Goal: Task Accomplishment & Management: Use online tool/utility

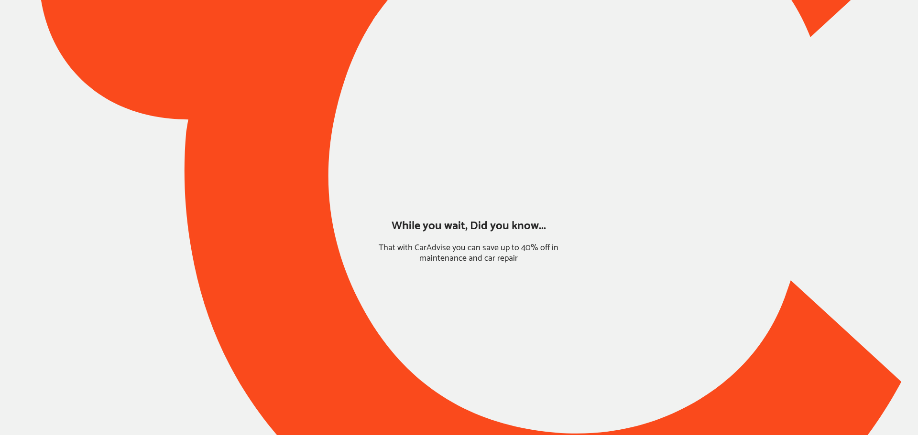
type input "*****"
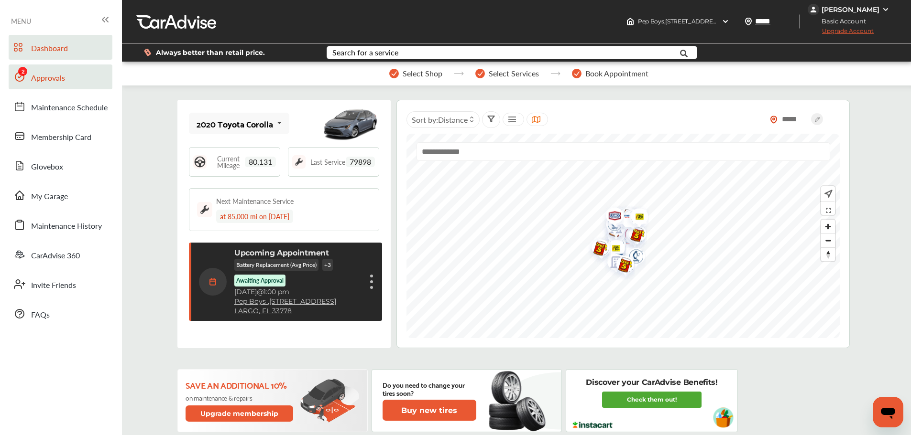
click at [42, 84] on span "Approvals" at bounding box center [48, 78] width 34 height 12
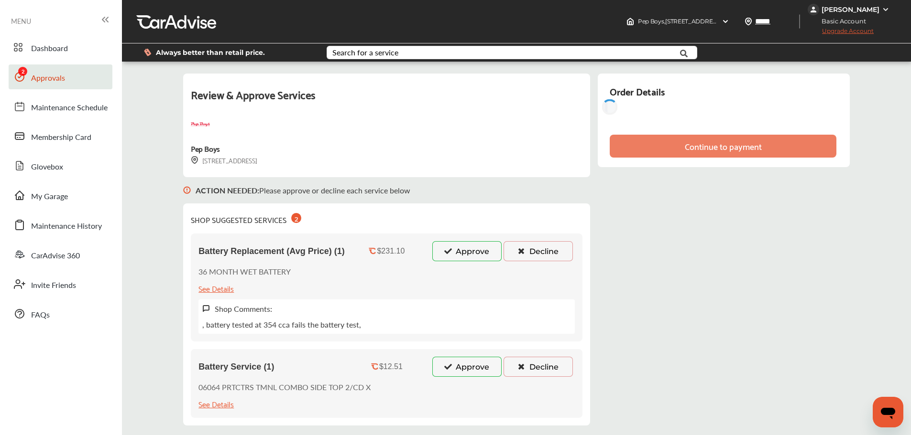
click at [452, 253] on icon at bounding box center [447, 251] width 9 height 7
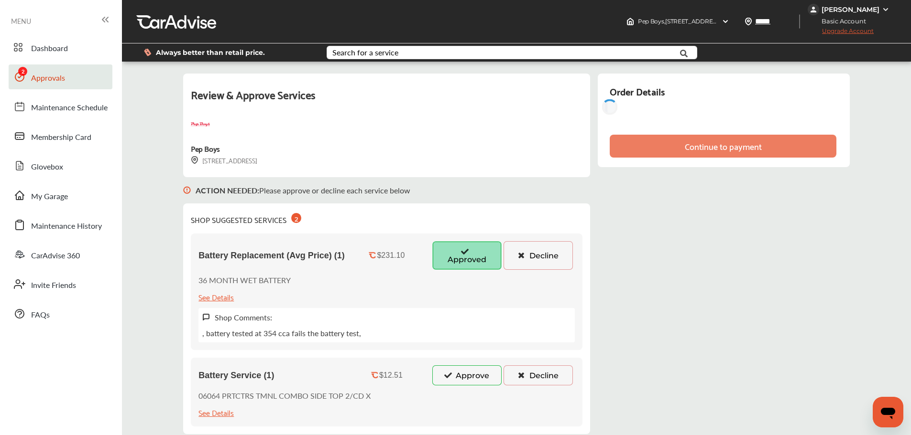
click at [465, 373] on button "Approve" at bounding box center [466, 376] width 69 height 20
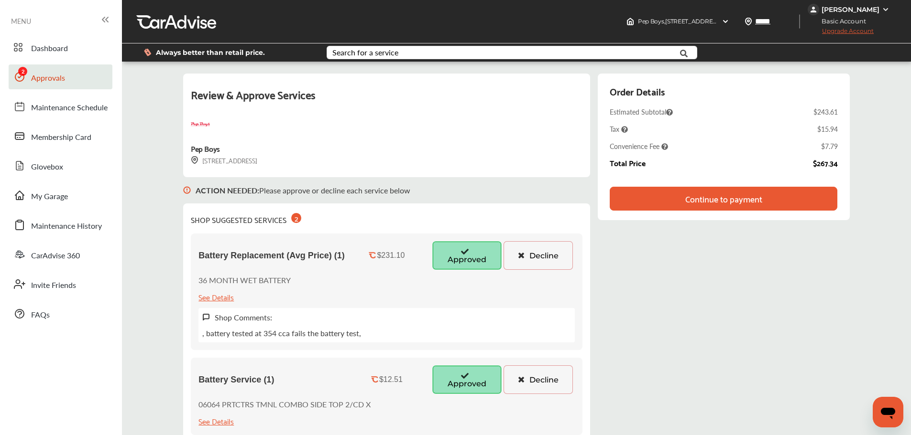
click at [546, 254] on button "Decline" at bounding box center [537, 255] width 69 height 29
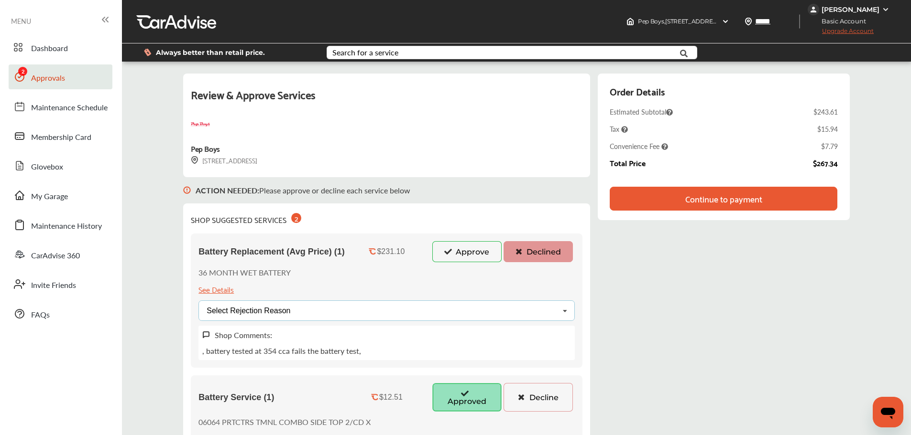
click at [436, 306] on div "Select Rejection Reason Price Not Required More Info Needed Other" at bounding box center [386, 311] width 376 height 21
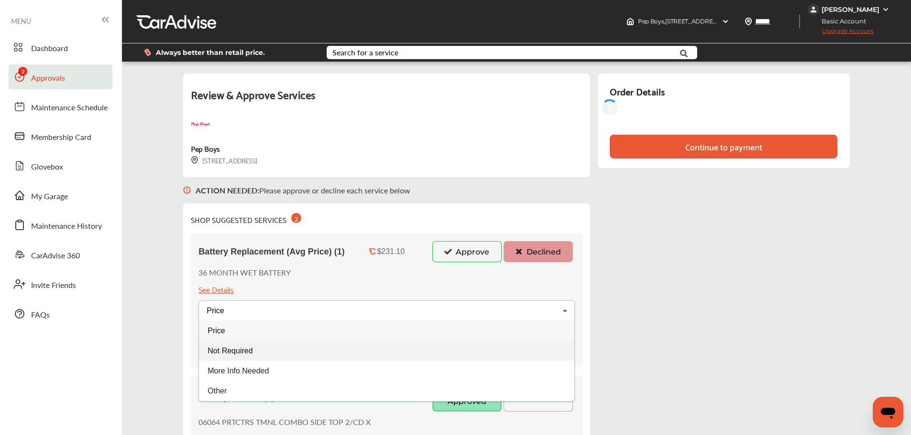
click at [249, 350] on span "Not Required" at bounding box center [230, 351] width 45 height 8
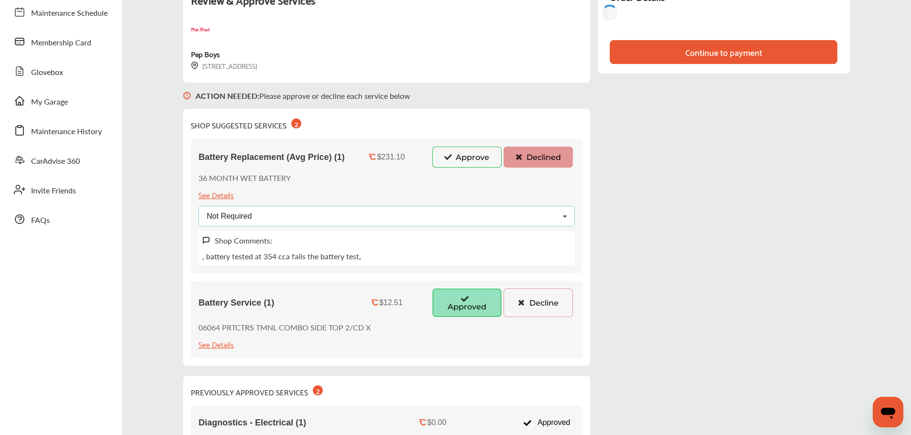
scroll to position [96, 0]
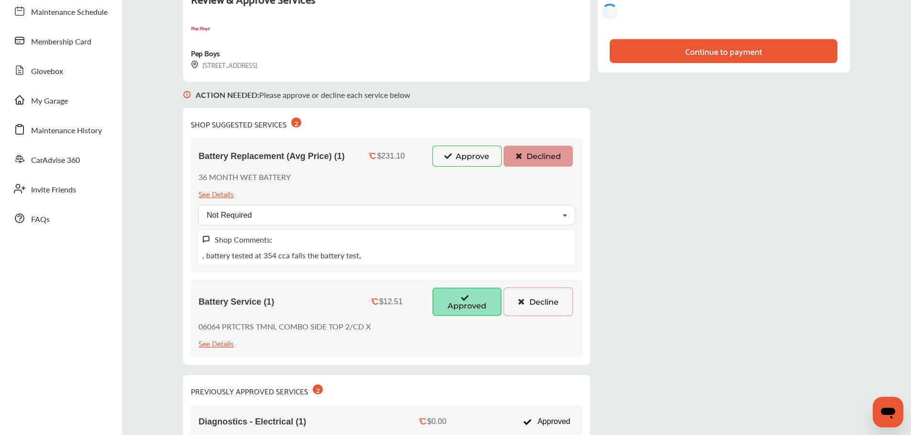
click at [542, 306] on button "Decline" at bounding box center [537, 302] width 69 height 29
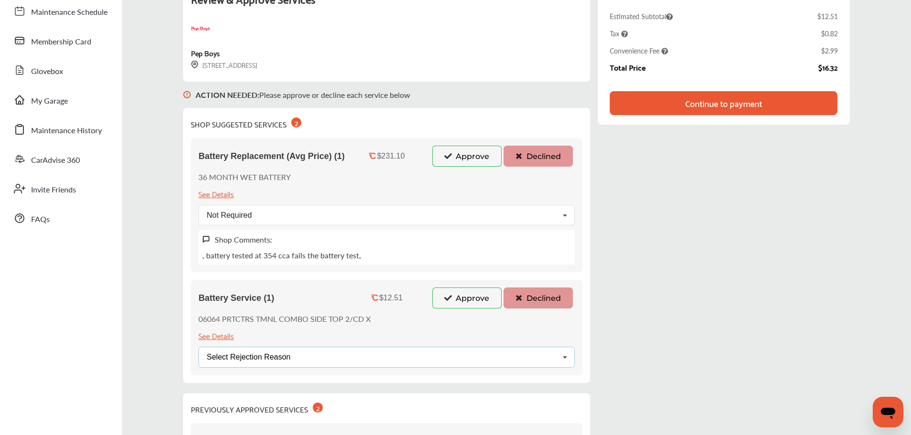
click at [343, 349] on div "Select Rejection Reason Price Not Required More Info Needed Other" at bounding box center [386, 357] width 376 height 21
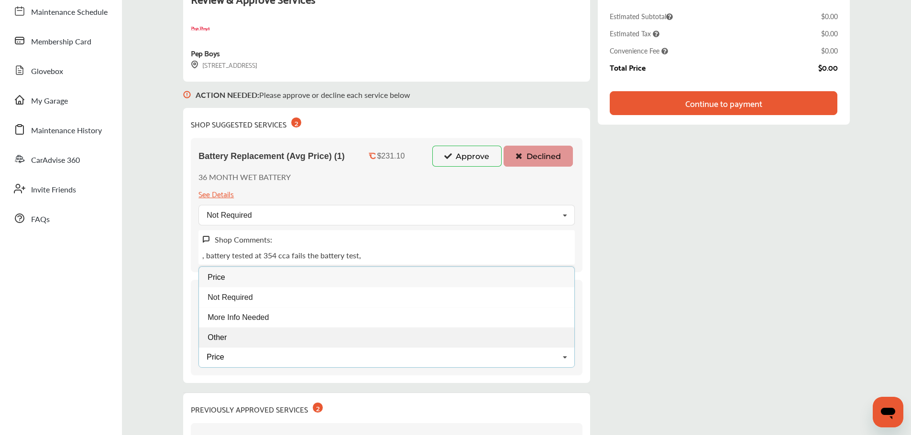
click at [244, 345] on div "Other" at bounding box center [386, 337] width 375 height 20
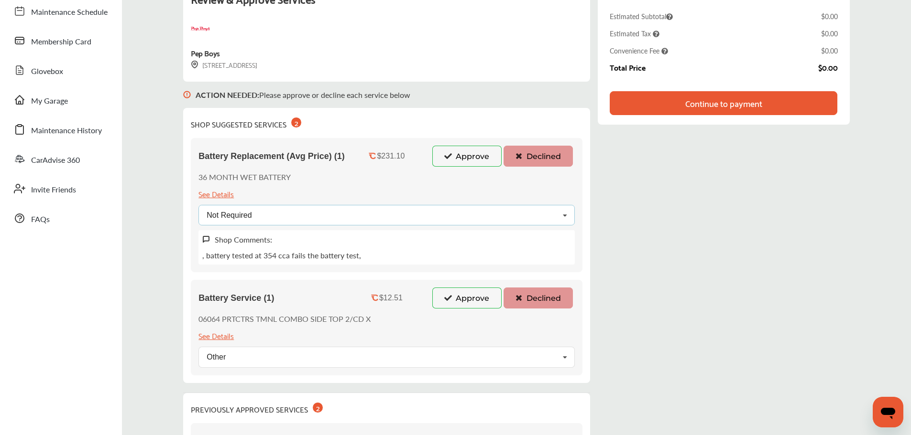
click at [306, 214] on div "Not Required Price Not Required More Info Needed Other" at bounding box center [386, 215] width 376 height 21
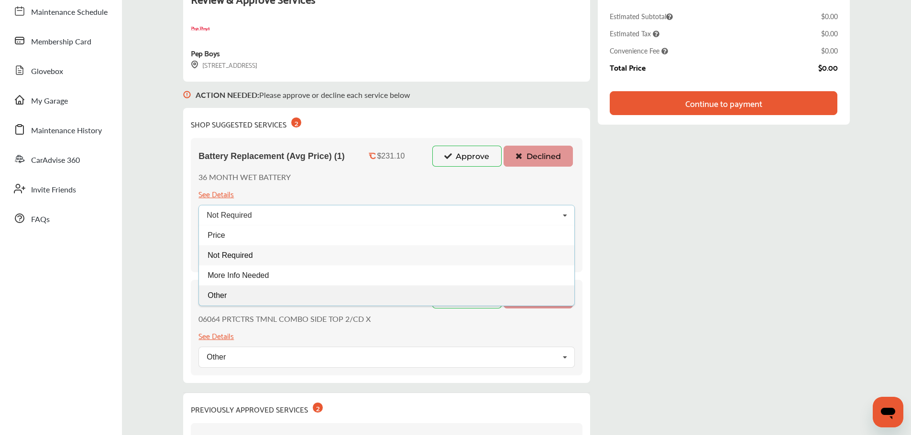
click at [244, 289] on div "Other" at bounding box center [386, 296] width 375 height 20
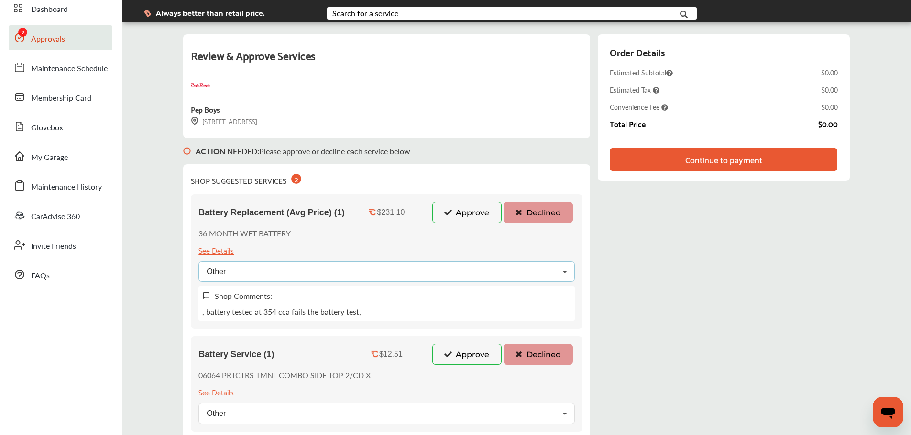
scroll to position [48, 0]
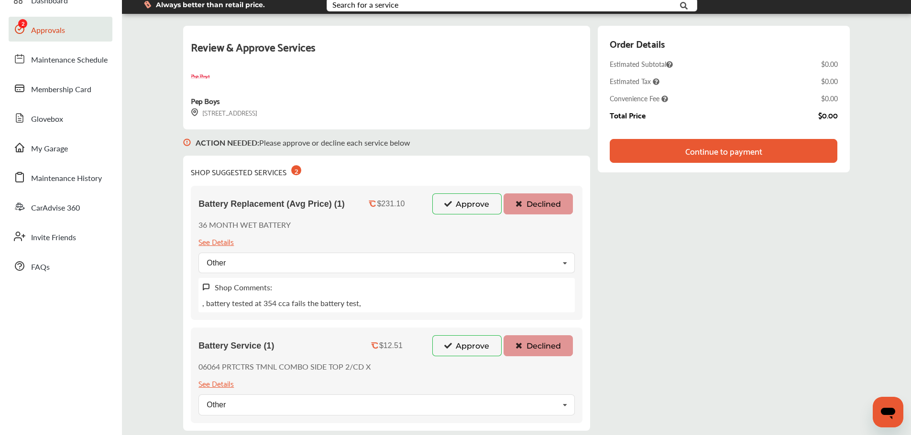
click at [685, 156] on div "Continue to payment" at bounding box center [722, 151] width 227 height 24
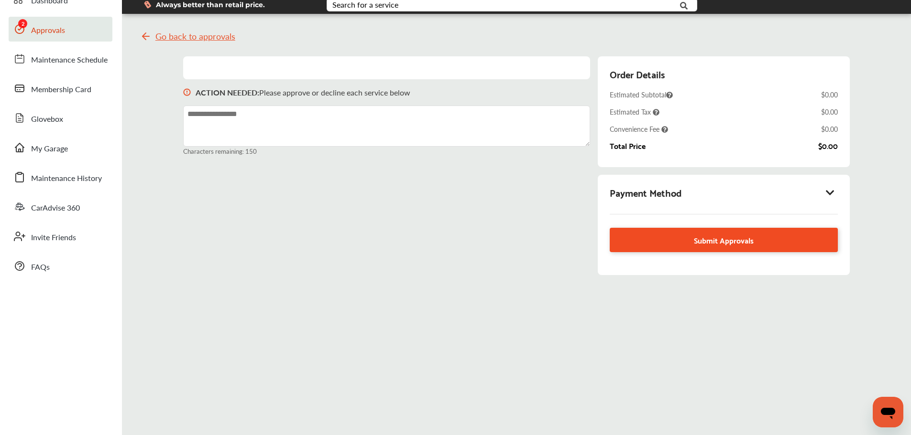
click at [708, 234] on span "Submit Approvals" at bounding box center [724, 240] width 60 height 13
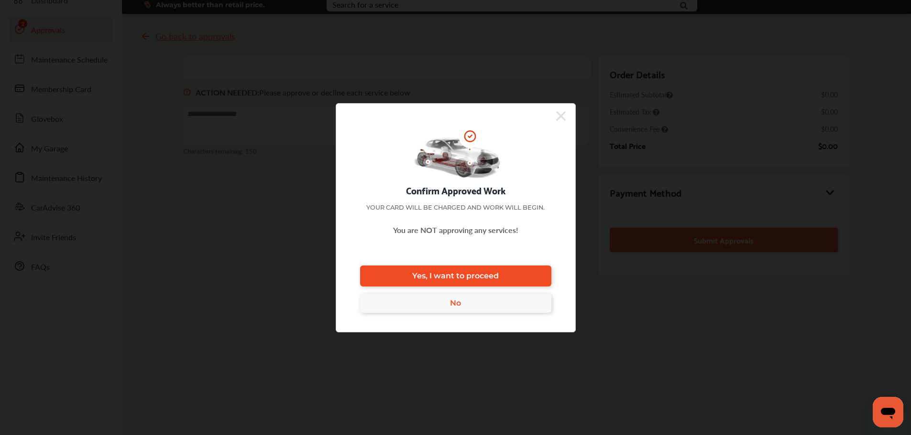
click at [527, 272] on link "Yes, I want to proceed" at bounding box center [455, 276] width 191 height 21
